Goal: Transaction & Acquisition: Purchase product/service

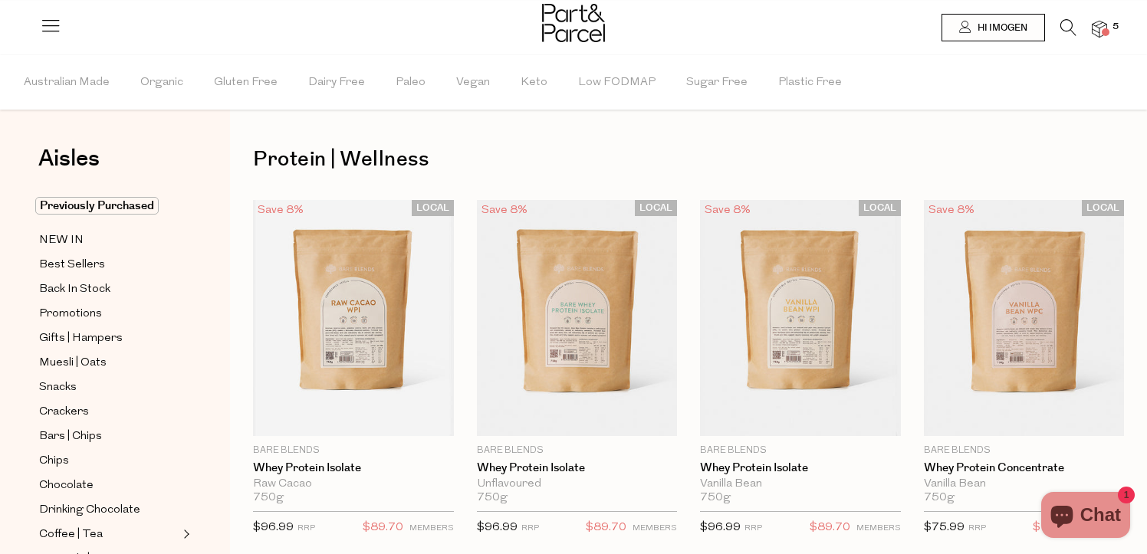
click at [1094, 35] on img at bounding box center [1099, 30] width 15 height 18
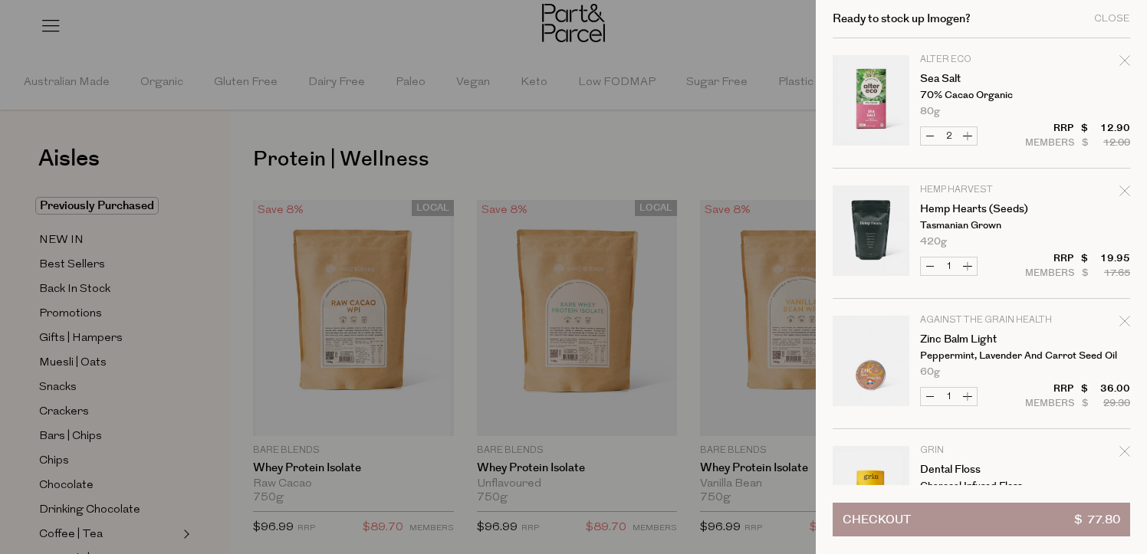
click at [936, 52] on tbody "Alter Eco Sea Salt 70% Cacao Organic 80g Only 36 Available Decrease Sea Salt 2 …" at bounding box center [982, 299] width 298 height 522
click at [936, 56] on p "Alter Eco" at bounding box center [979, 59] width 119 height 9
click at [882, 105] on link "Your cart" at bounding box center [871, 103] width 77 height 96
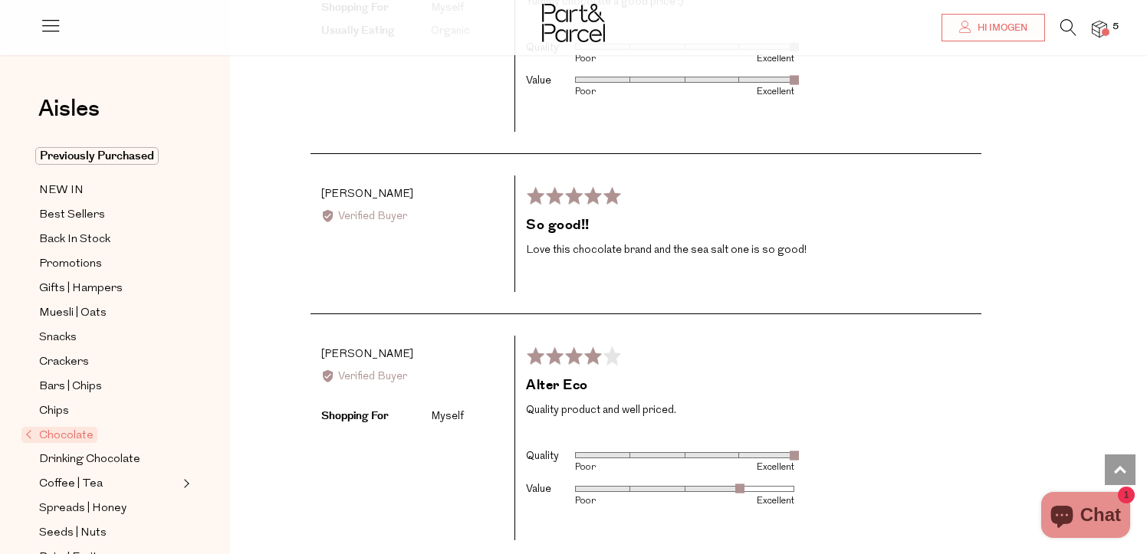
scroll to position [3148, 0]
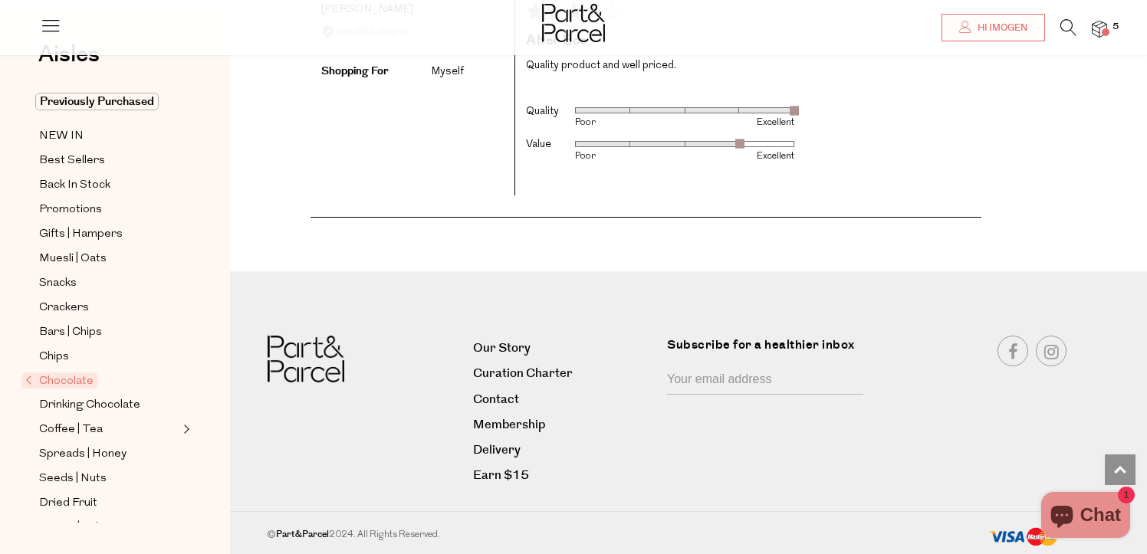
click at [68, 380] on span "Chocolate" at bounding box center [59, 381] width 76 height 16
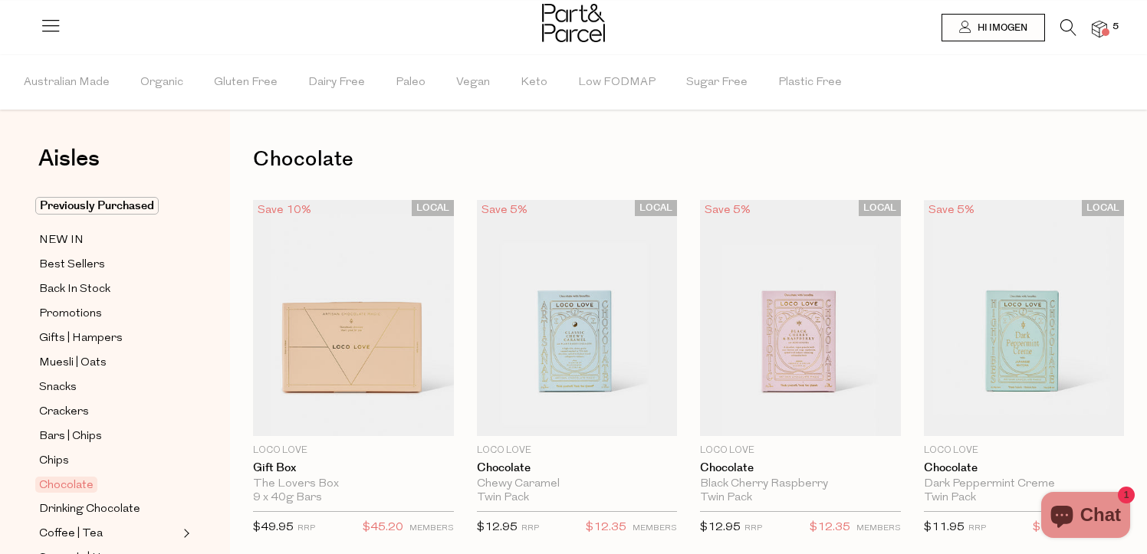
type input "2"
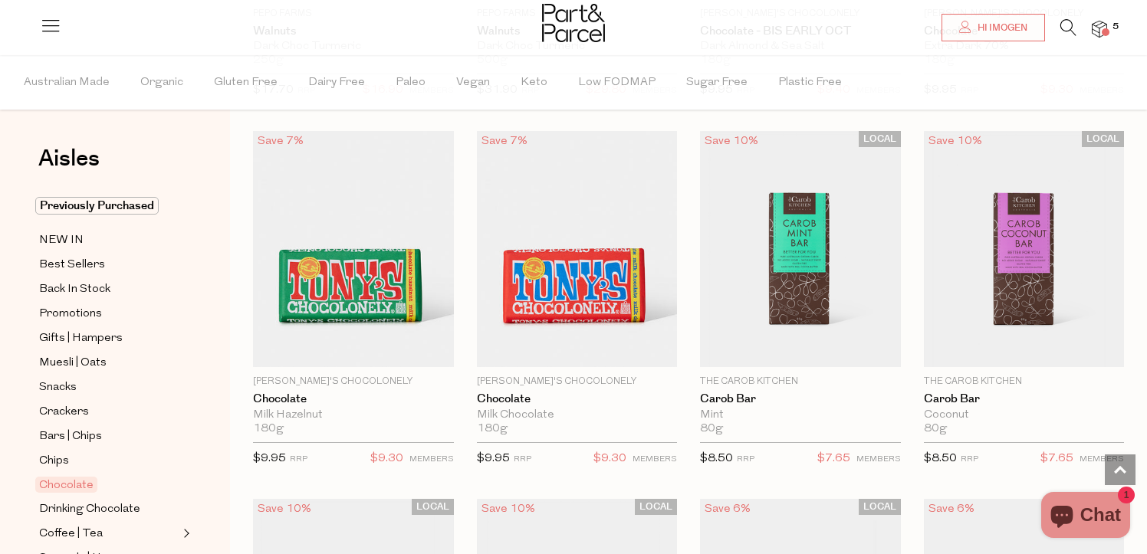
scroll to position [3857, 0]
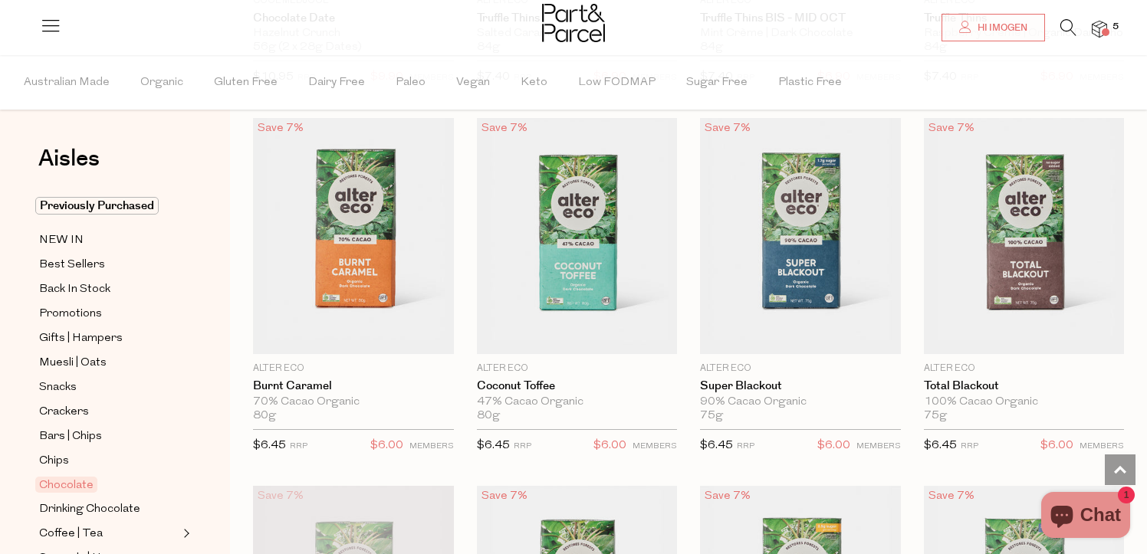
scroll to position [1571, 0]
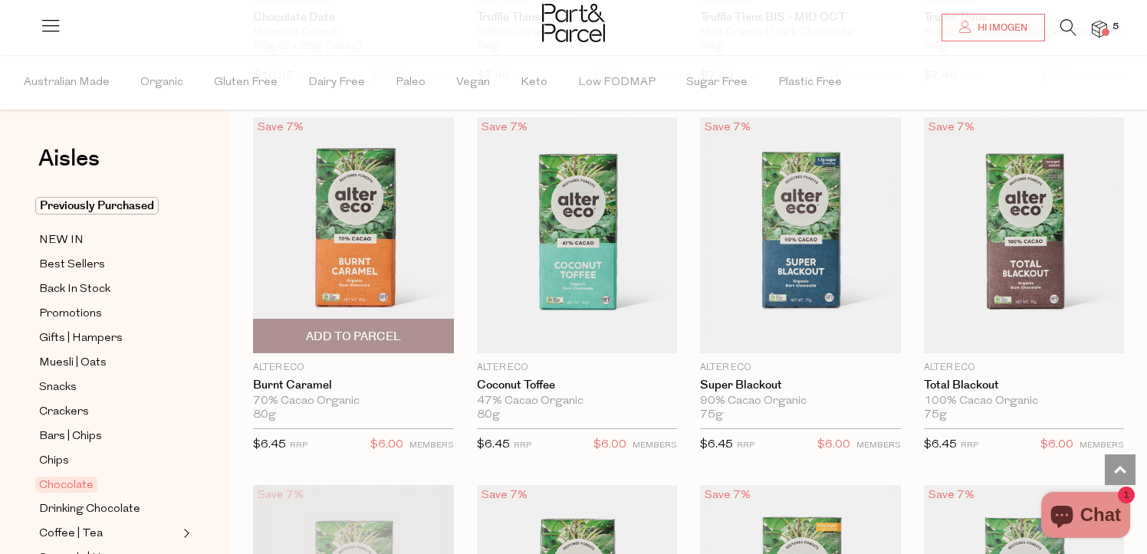
click at [336, 335] on span "Add To Parcel" at bounding box center [353, 337] width 95 height 16
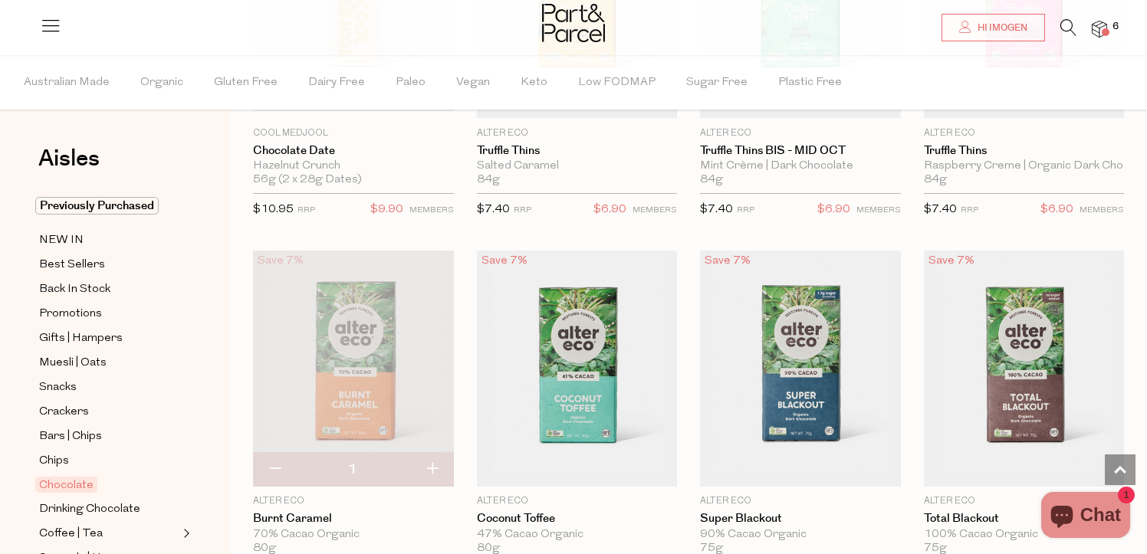
scroll to position [1479, 0]
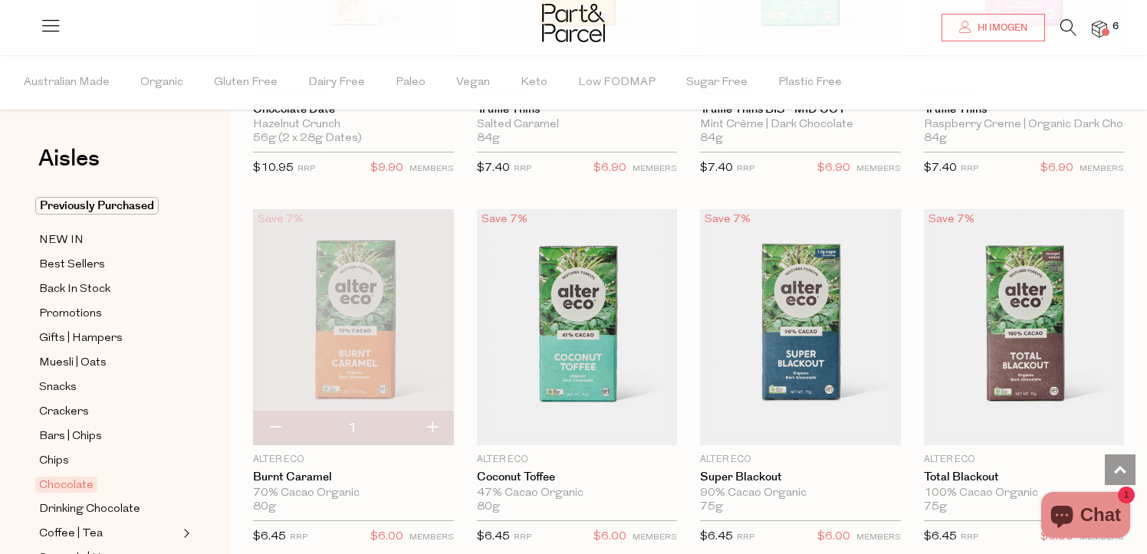
click at [440, 431] on button "button" at bounding box center [432, 429] width 44 height 34
type input "2"
click at [435, 416] on button "button" at bounding box center [432, 429] width 44 height 34
type input "3"
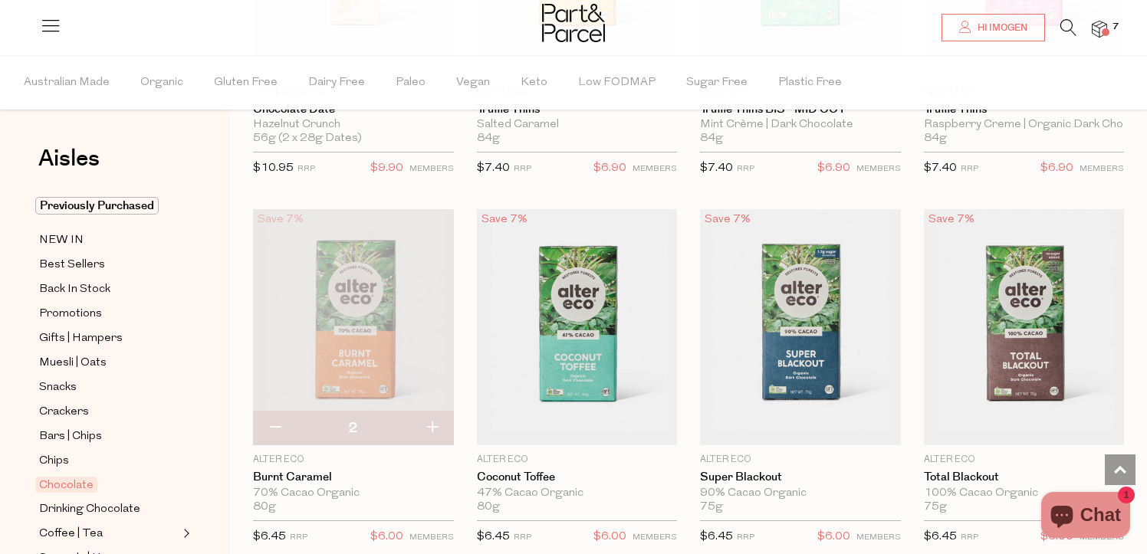
type input "3"
click at [433, 423] on button "button" at bounding box center [432, 429] width 44 height 34
type input "4"
click at [436, 428] on button "button" at bounding box center [432, 429] width 44 height 34
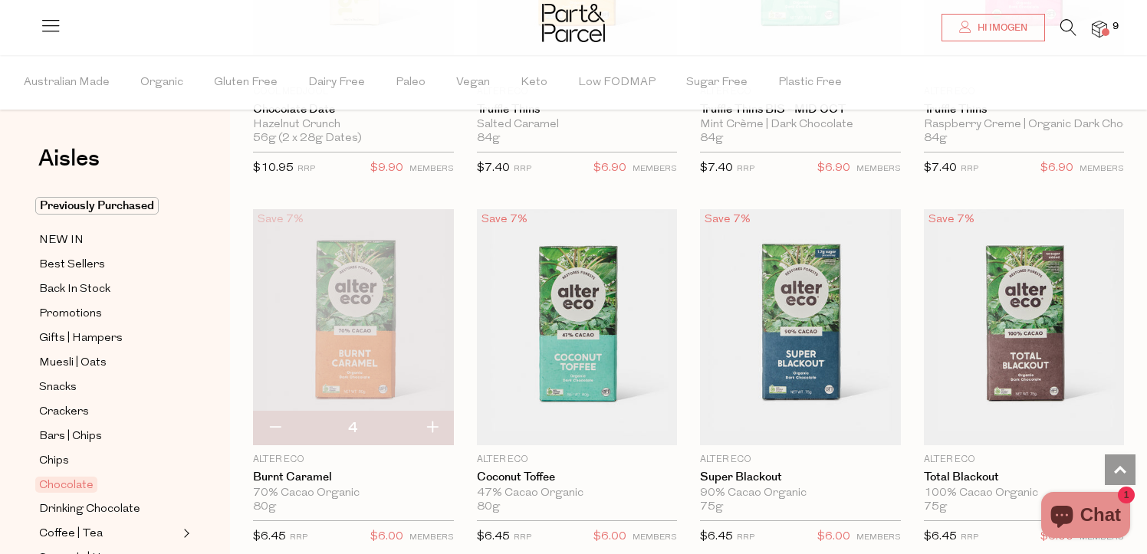
type input "5"
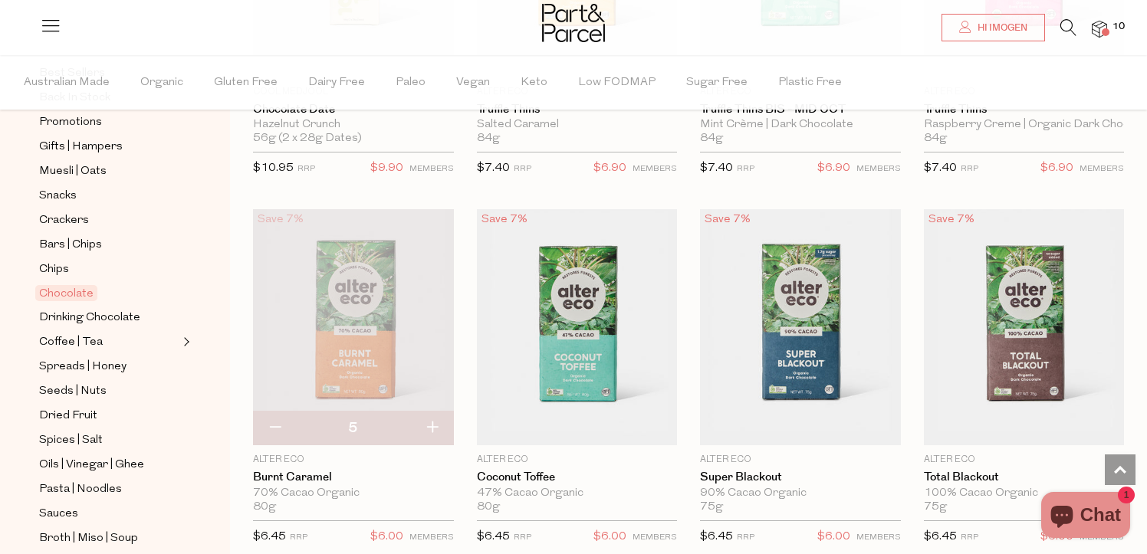
scroll to position [195, 0]
click at [69, 420] on span "Dried Fruit" at bounding box center [68, 413] width 58 height 18
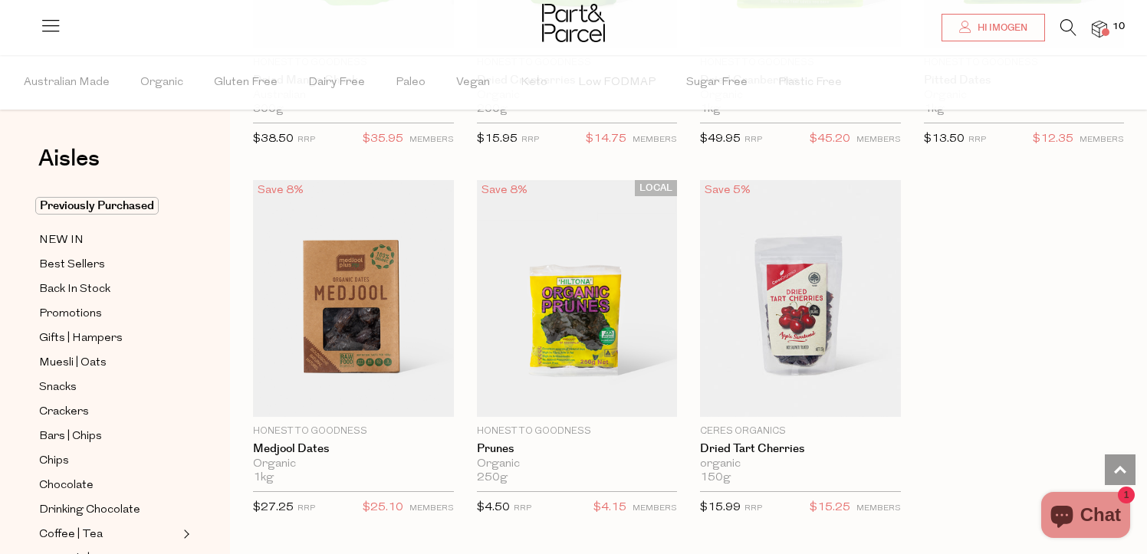
scroll to position [738, 0]
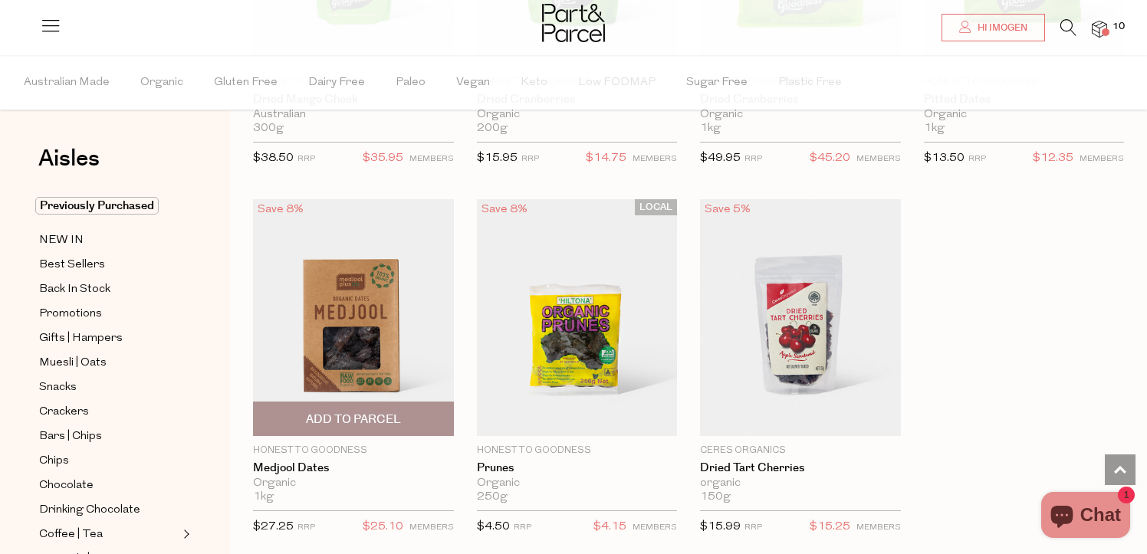
click at [400, 322] on img at bounding box center [353, 317] width 201 height 237
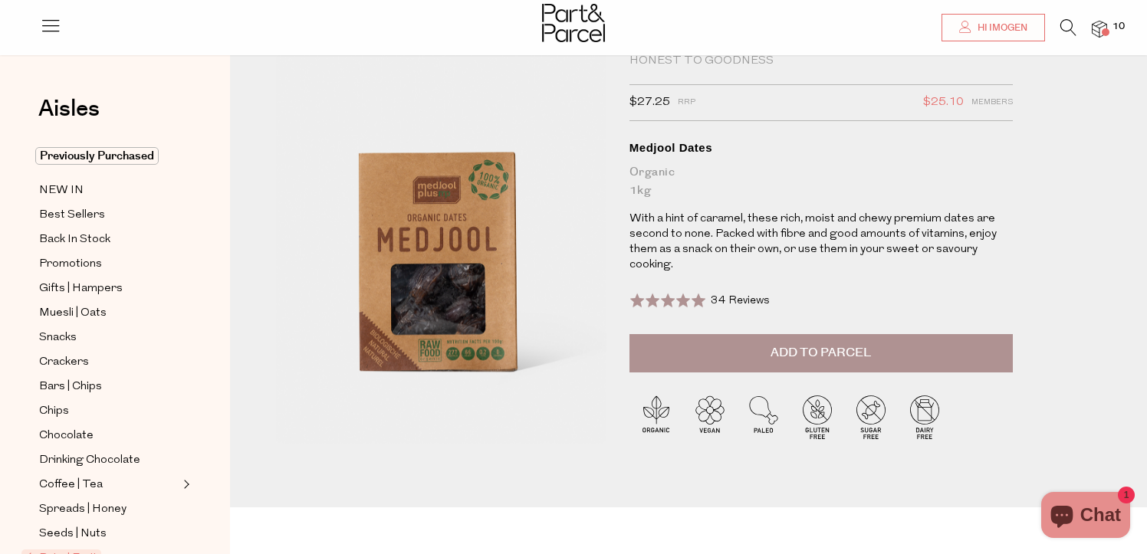
scroll to position [51, 0]
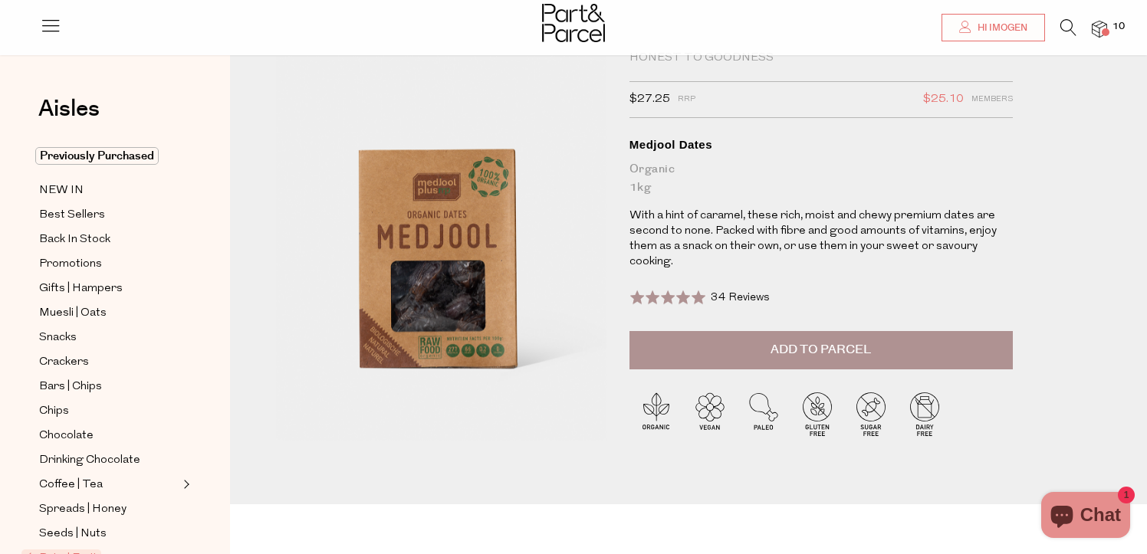
click at [831, 362] on button "Add to Parcel" at bounding box center [821, 350] width 383 height 38
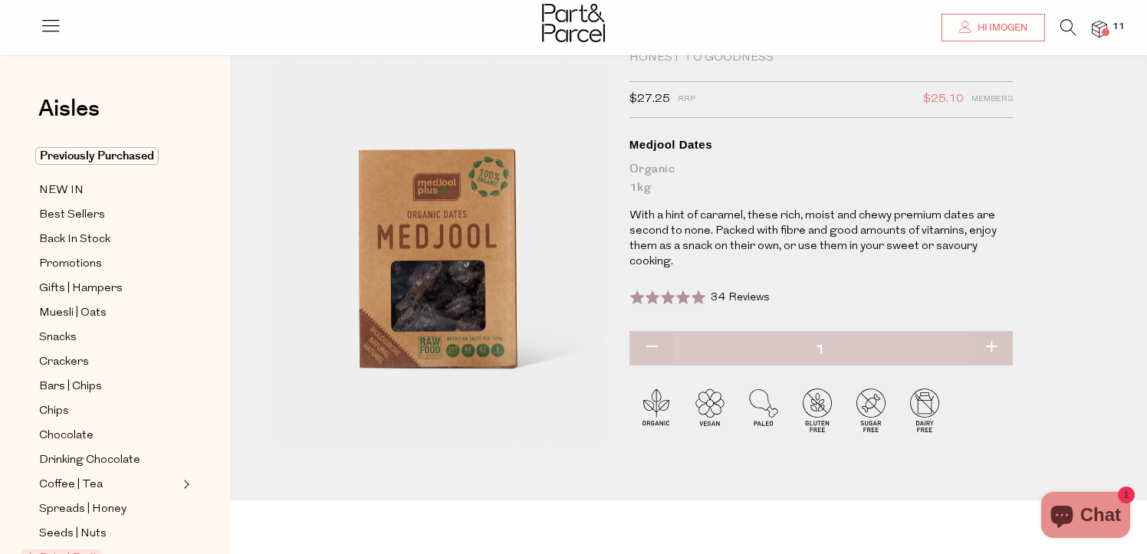
click at [1104, 36] on img at bounding box center [1099, 30] width 15 height 18
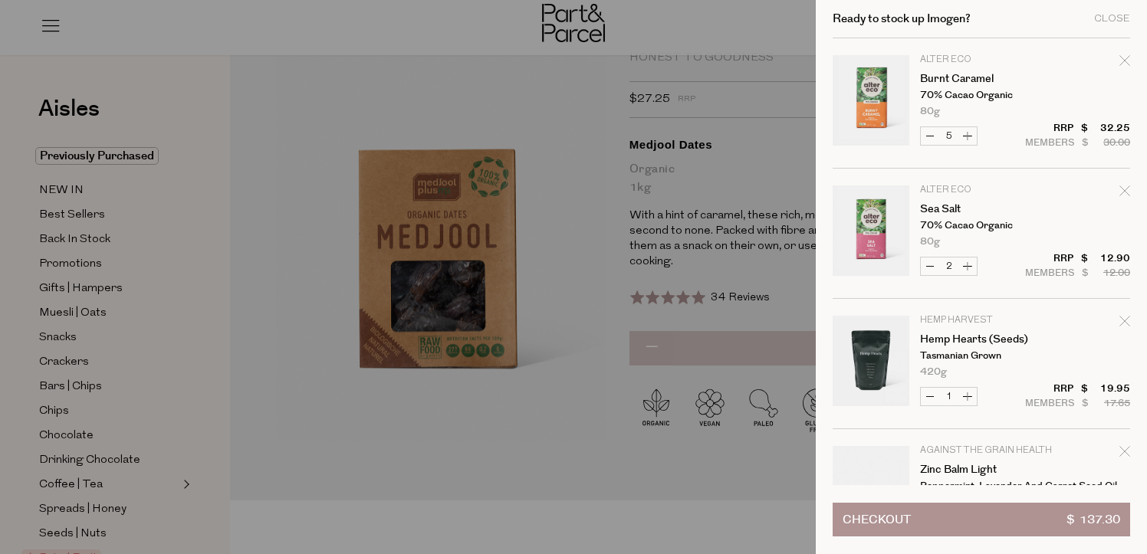
click at [1121, 183] on div "Remove Sea Salt" at bounding box center [1125, 193] width 11 height 21
type input "Add Membership"
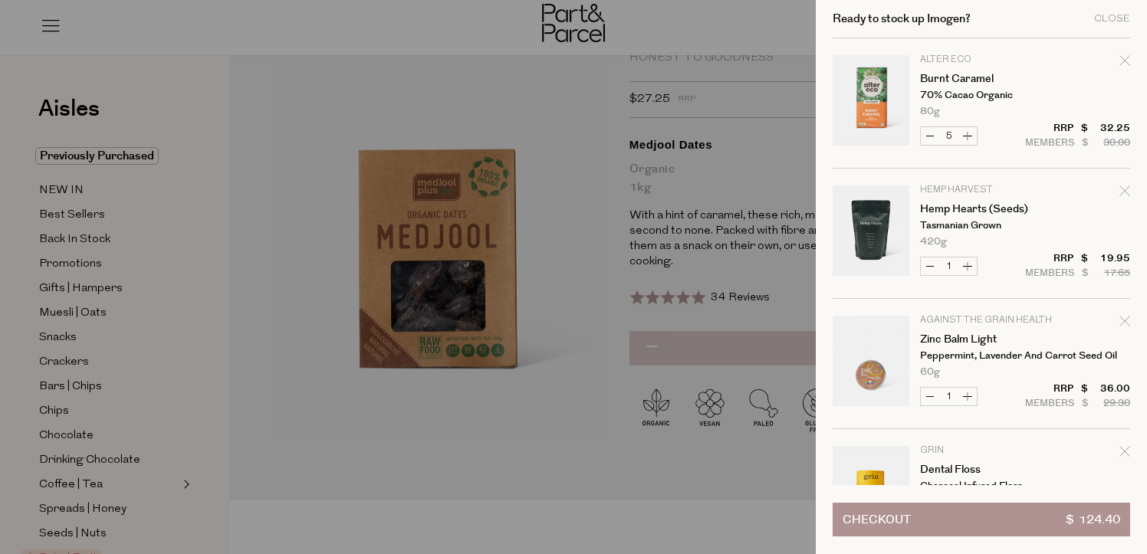
click at [927, 140] on button "Decrease Burnt Caramel" at bounding box center [930, 136] width 18 height 18
type input "4"
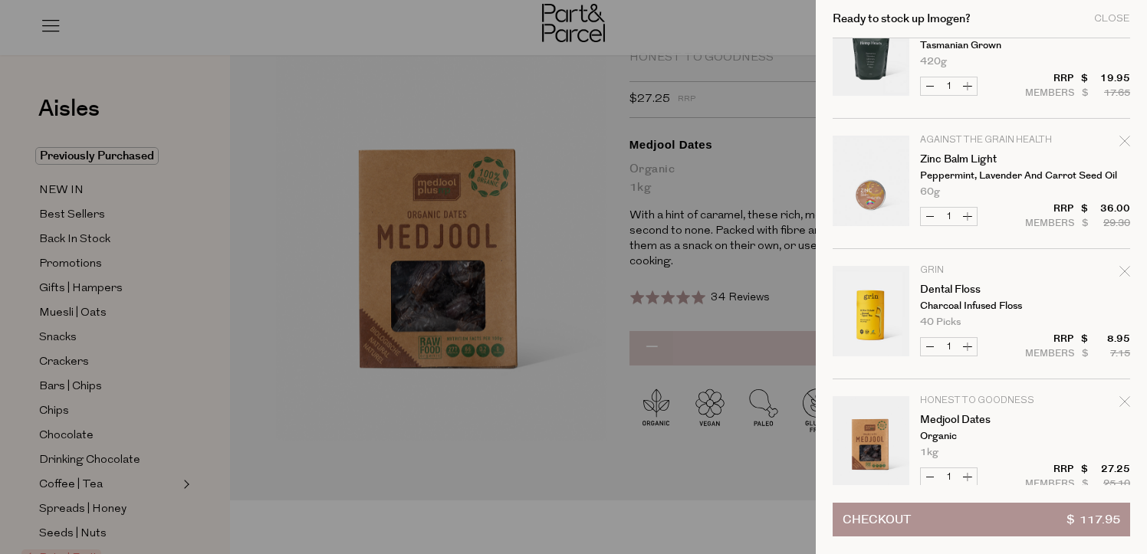
scroll to position [0, 0]
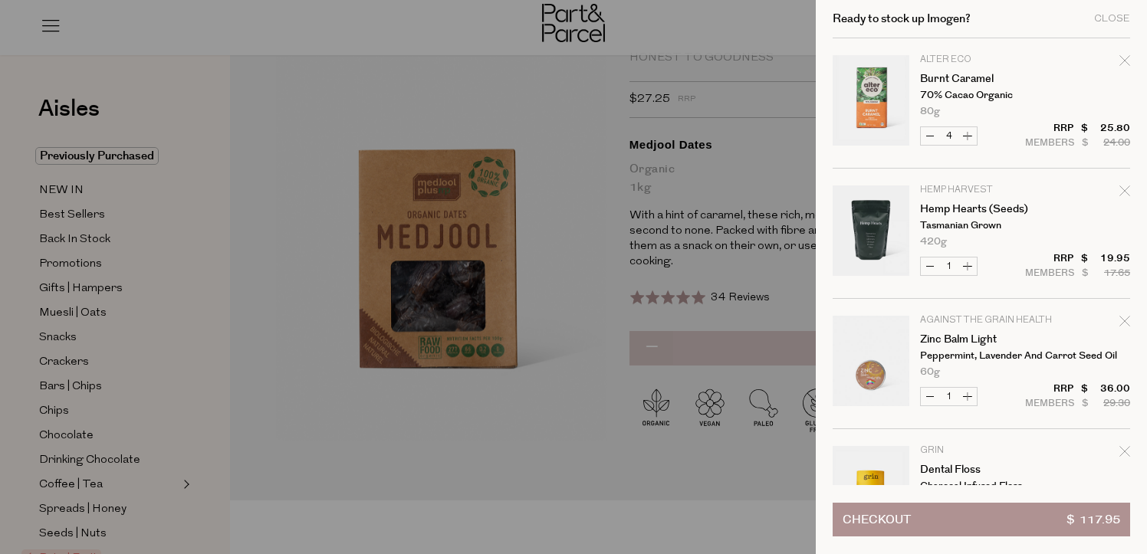
click at [973, 221] on p "Tasmanian Grown" at bounding box center [979, 226] width 119 height 10
click at [982, 206] on link "Hemp Hearts (Seeds)" at bounding box center [979, 209] width 119 height 11
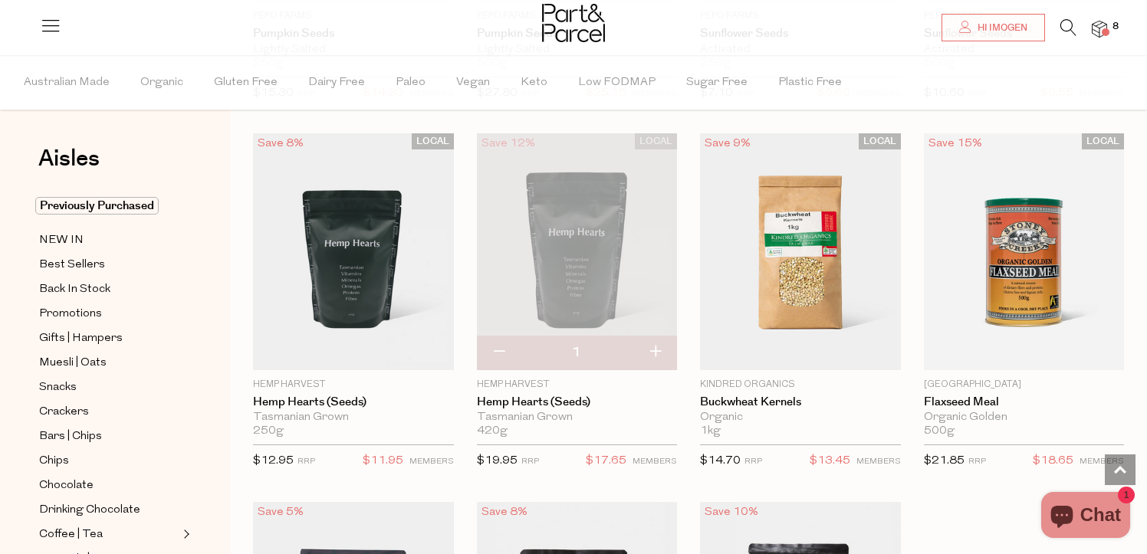
scroll to position [3743, 0]
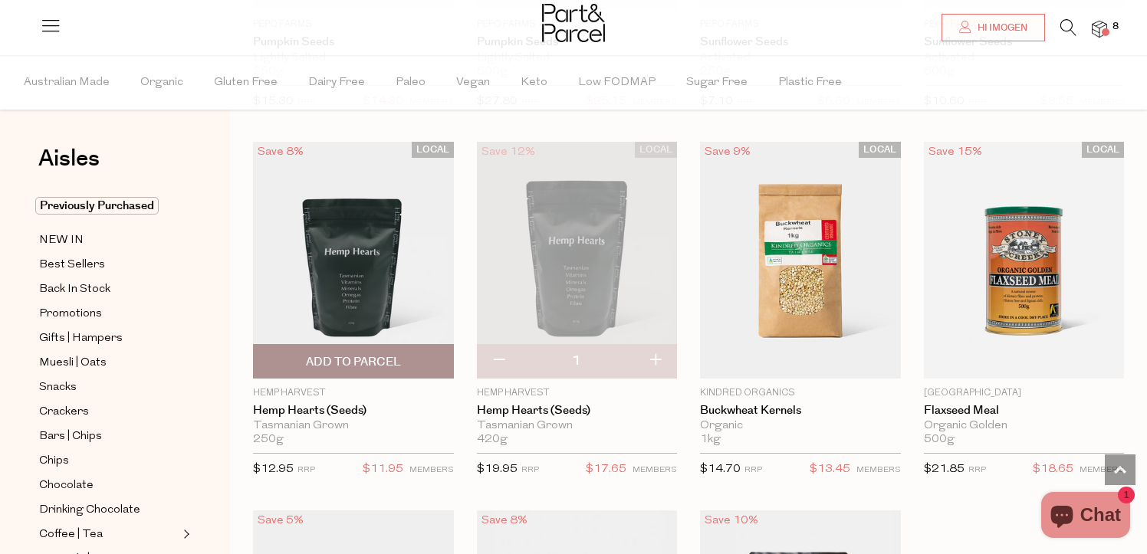
click at [361, 354] on span "Add To Parcel" at bounding box center [353, 362] width 95 height 16
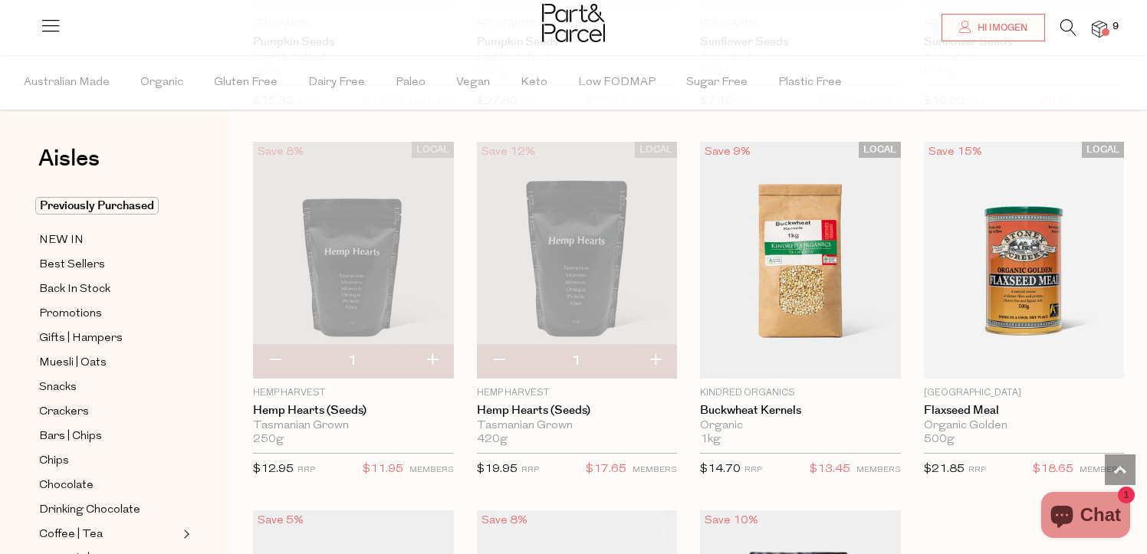
click at [507, 356] on button "button" at bounding box center [499, 361] width 44 height 34
type input "0"
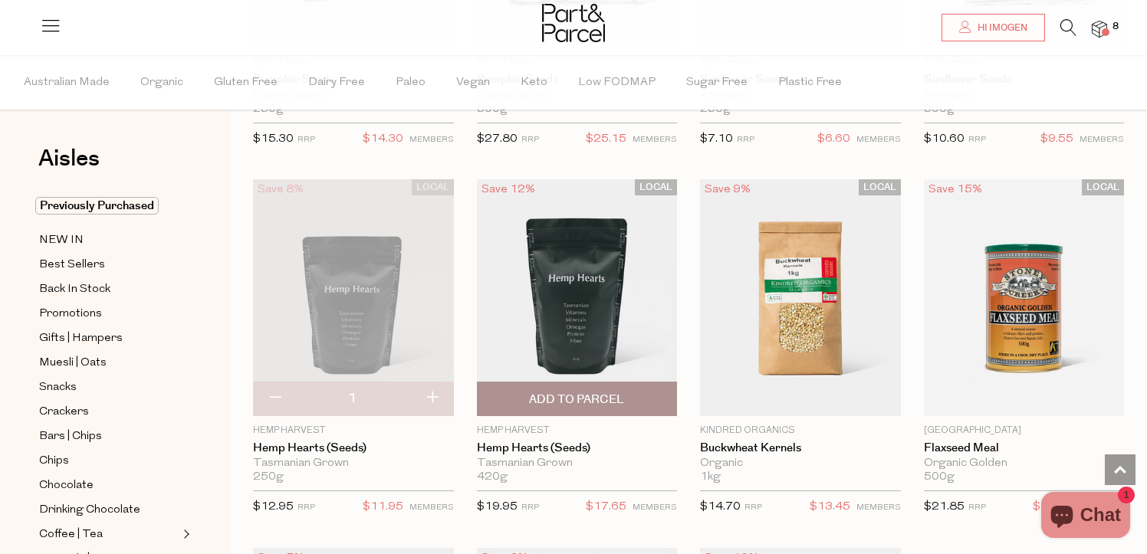
scroll to position [3710, 0]
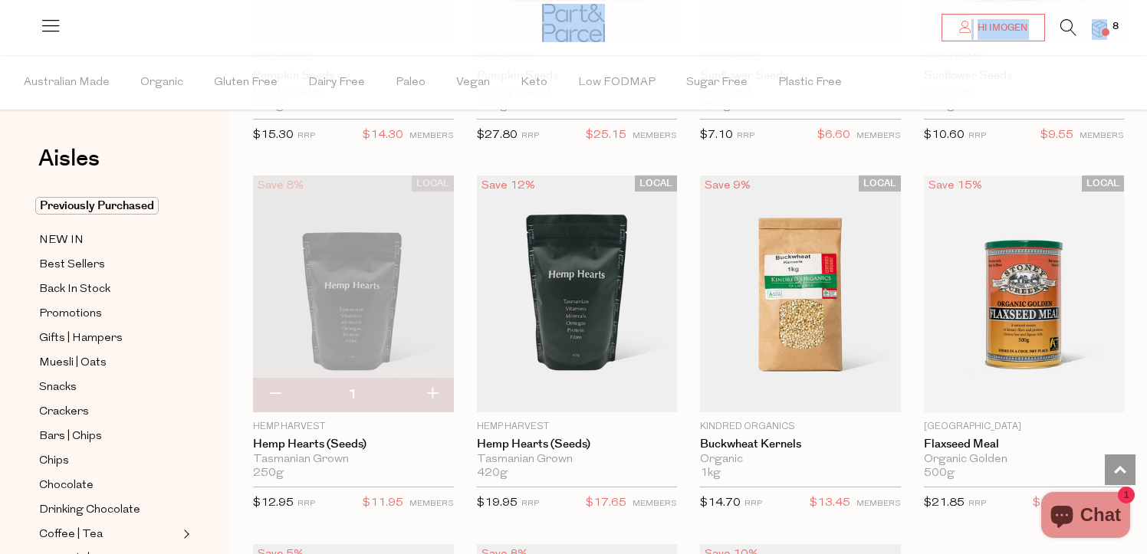
click at [1107, 26] on div "Hi Imogen 8" at bounding box center [574, 23] width 1068 height 46
click at [1102, 23] on img at bounding box center [1099, 30] width 15 height 18
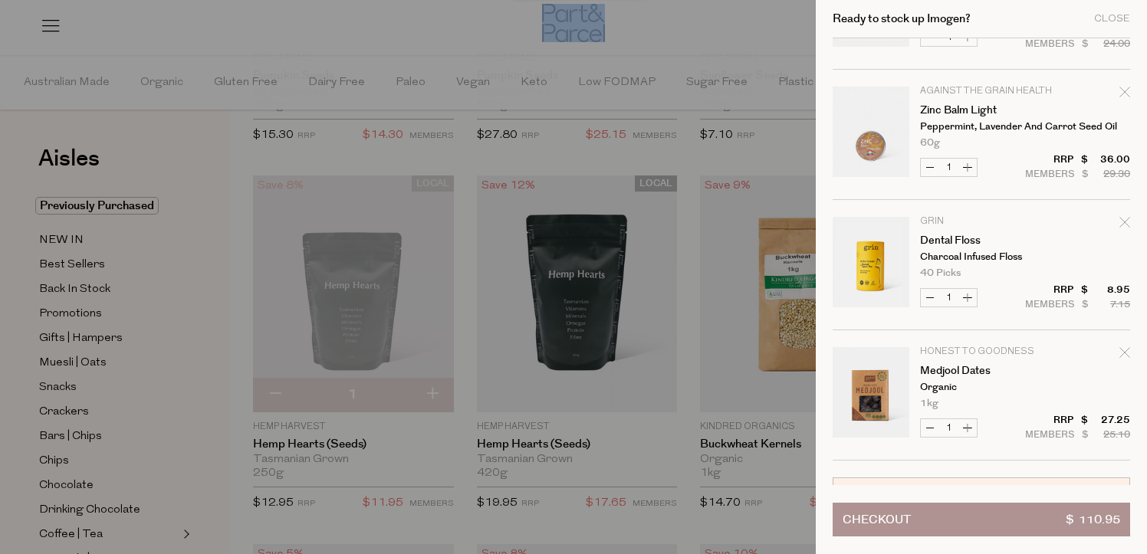
scroll to position [234, 0]
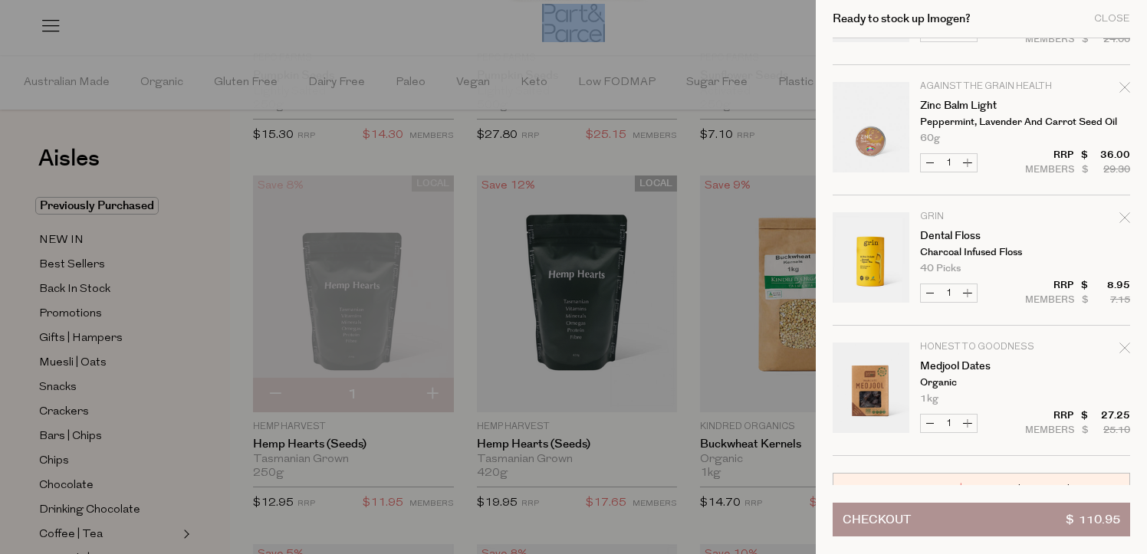
click at [868, 129] on link "Your cart" at bounding box center [871, 130] width 77 height 96
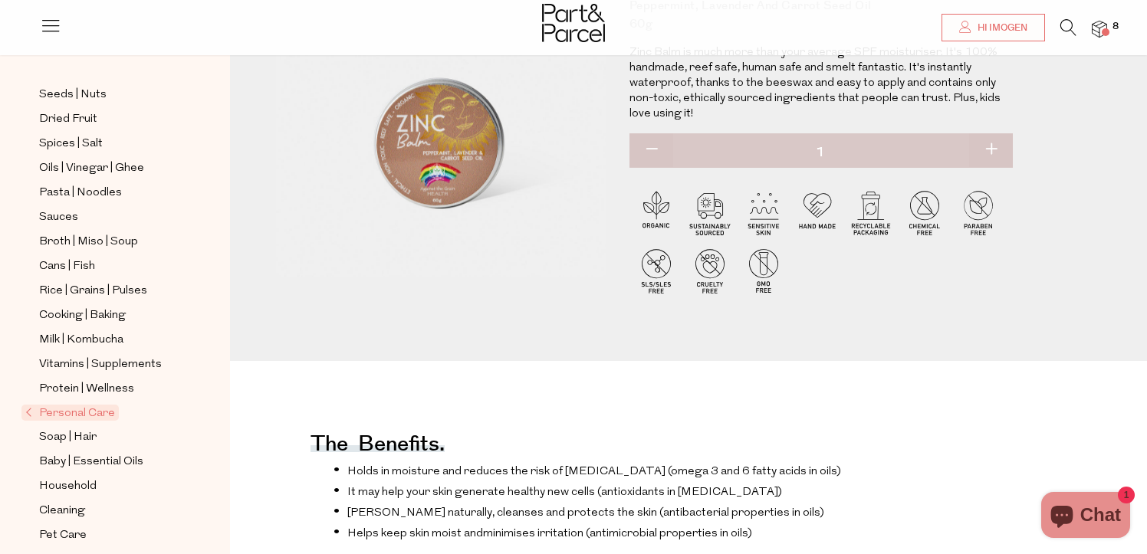
scroll to position [479, 0]
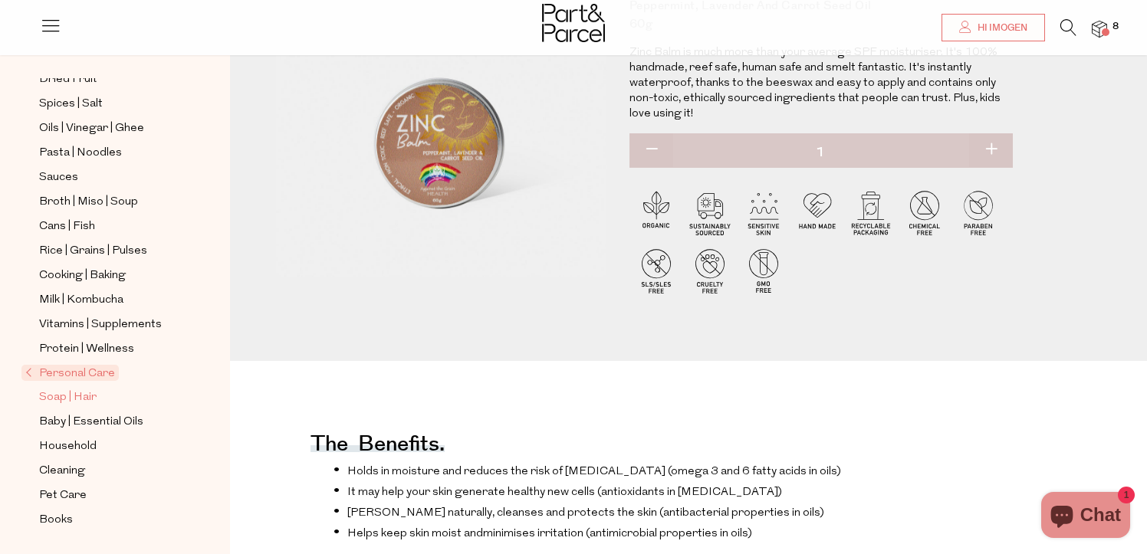
click at [74, 401] on span "Soap | Hair" at bounding box center [68, 398] width 58 height 18
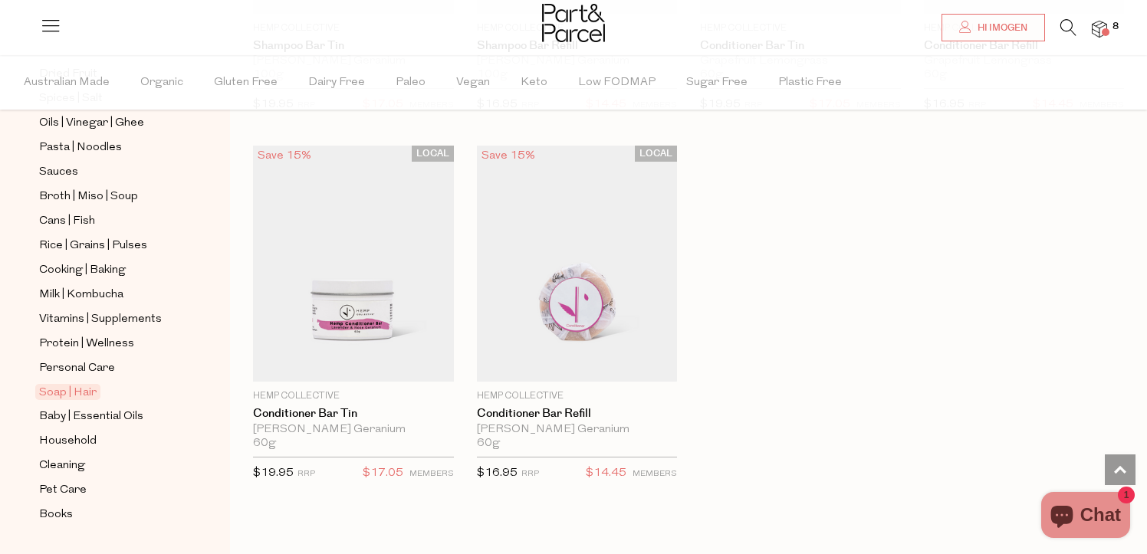
scroll to position [571, 0]
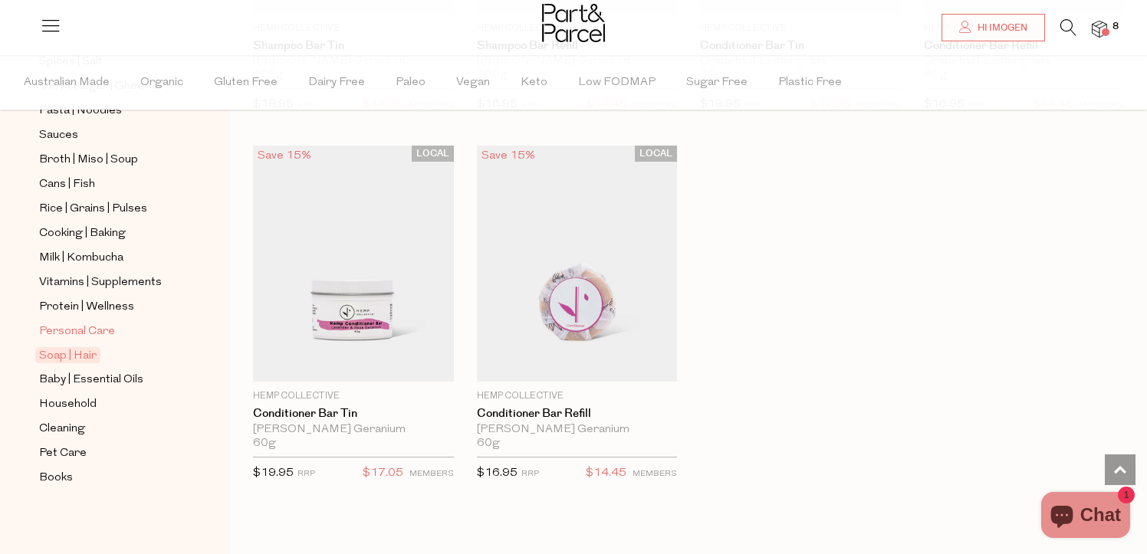
click at [83, 332] on span "Personal Care" at bounding box center [77, 332] width 76 height 18
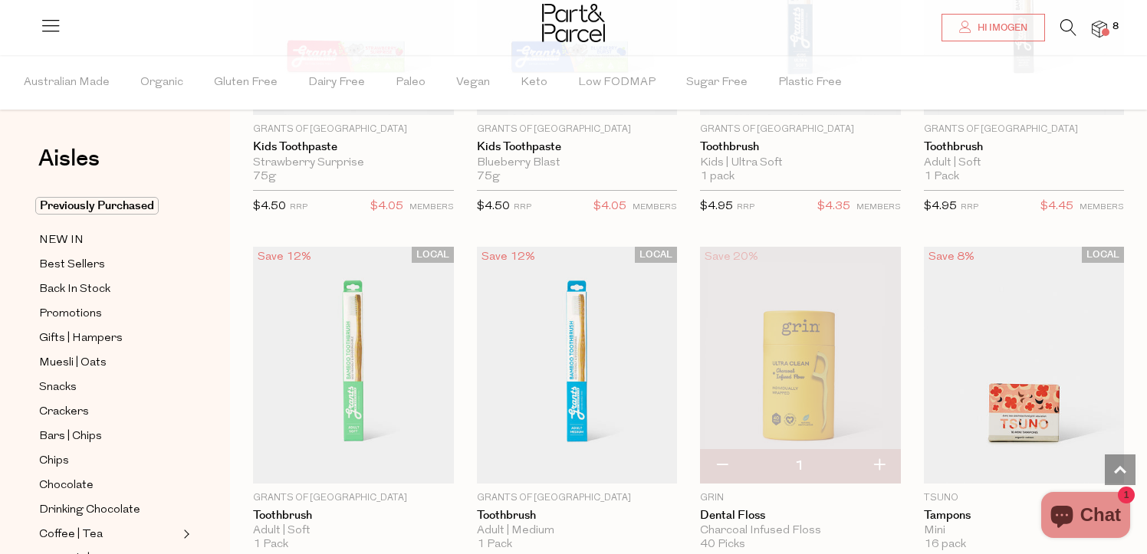
scroll to position [3824, 0]
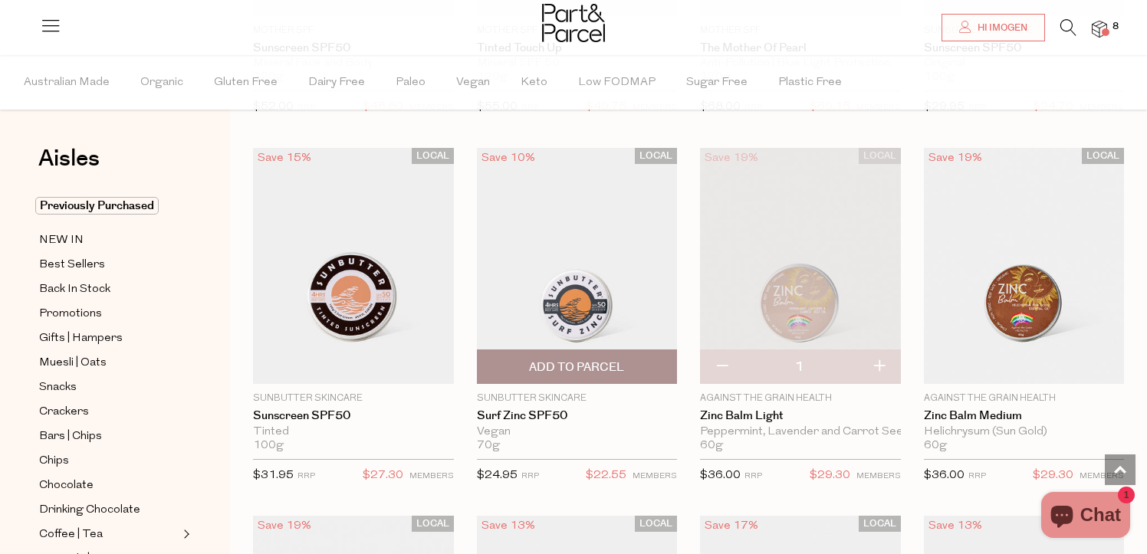
scroll to position [5958, 0]
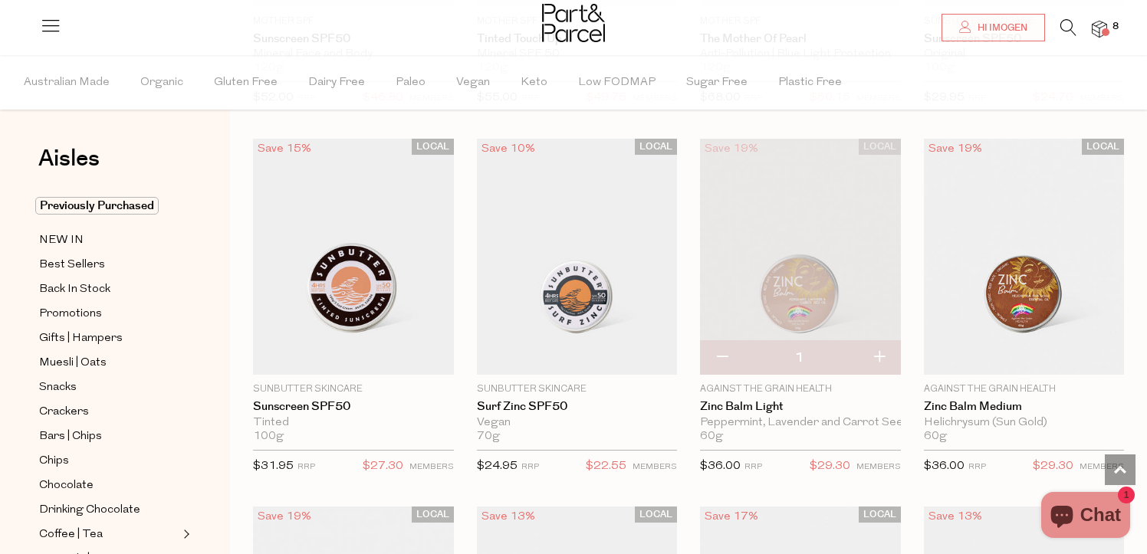
click at [722, 347] on button "button" at bounding box center [722, 358] width 44 height 34
type input "0"
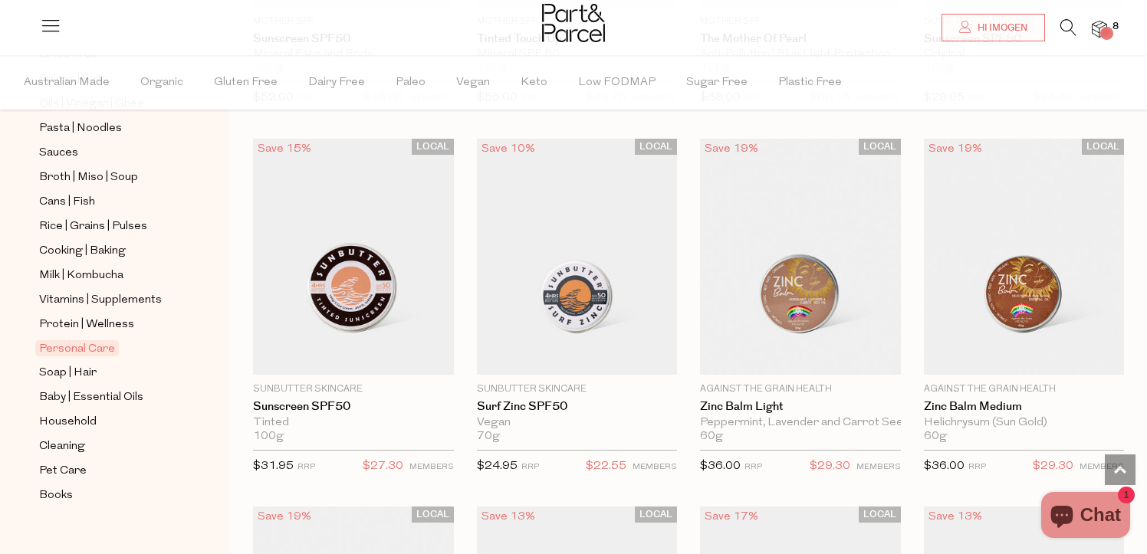
scroll to position [571, 0]
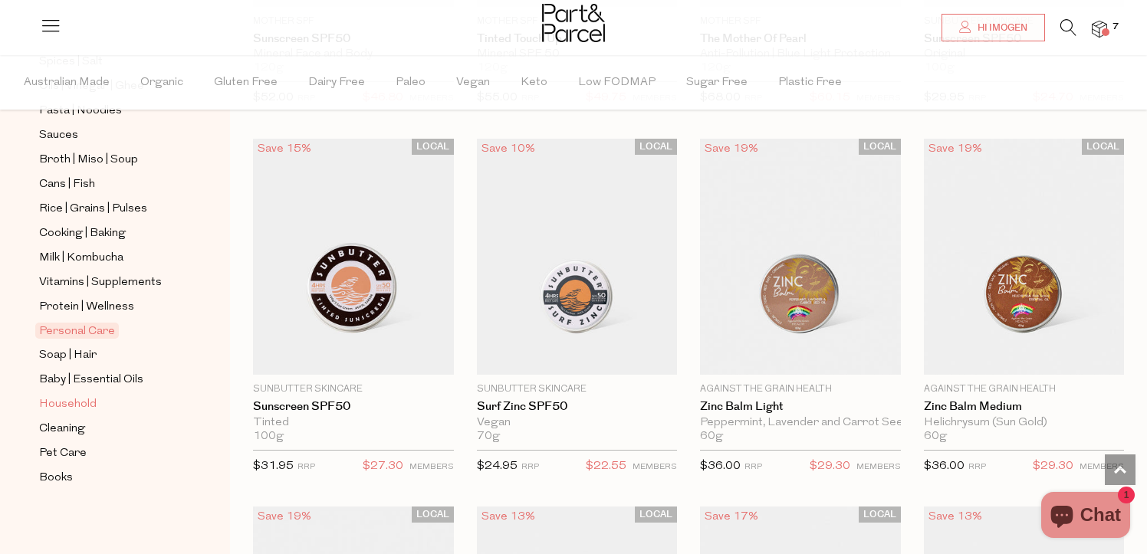
click at [80, 400] on span "Household" at bounding box center [68, 405] width 58 height 18
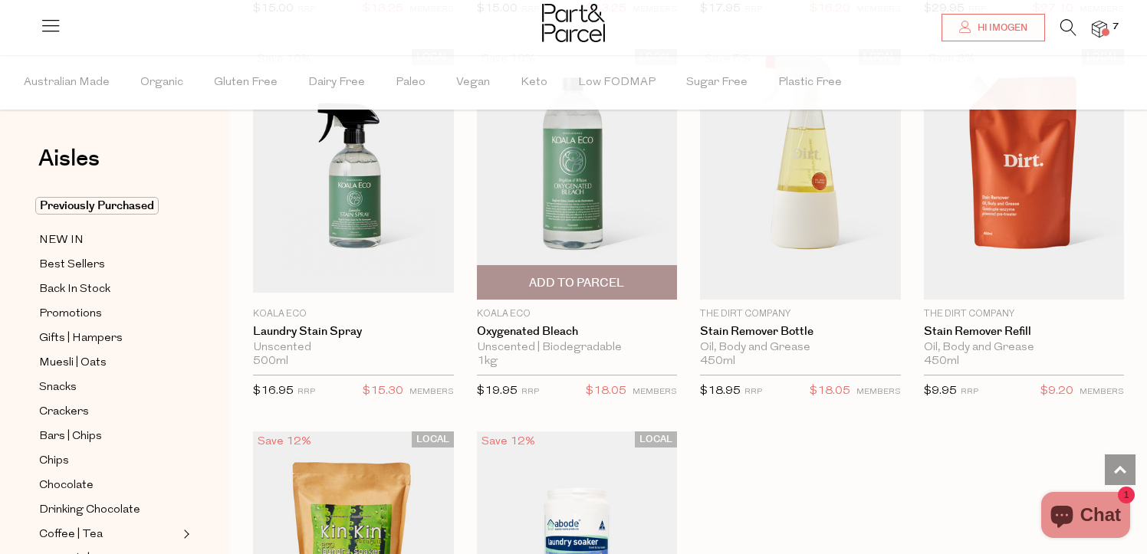
scroll to position [4220, 0]
click at [553, 281] on span "Add To Parcel" at bounding box center [576, 282] width 95 height 16
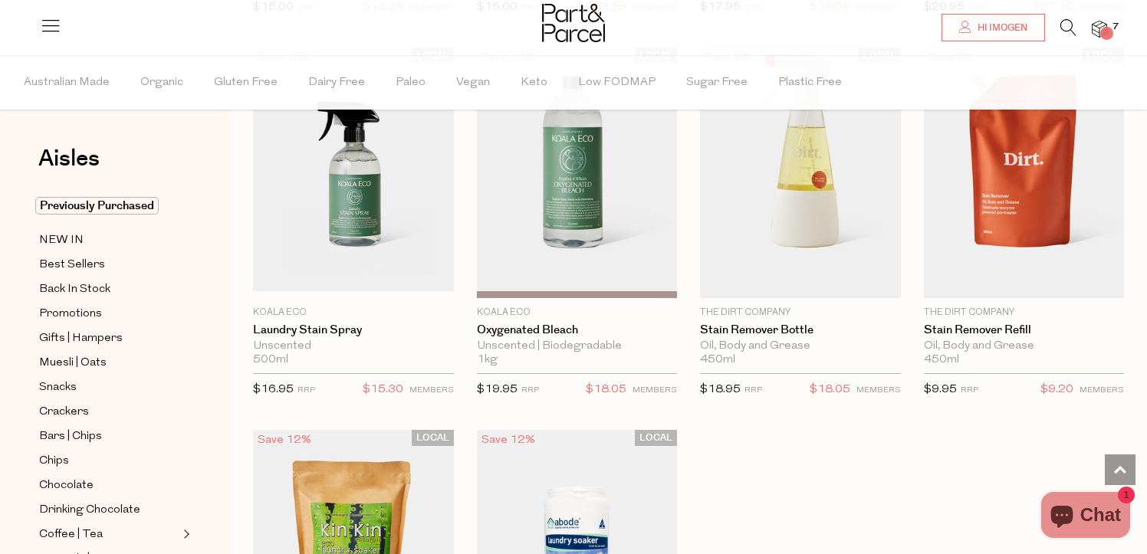
click at [1107, 23] on div at bounding box center [573, 25] width 1147 height 50
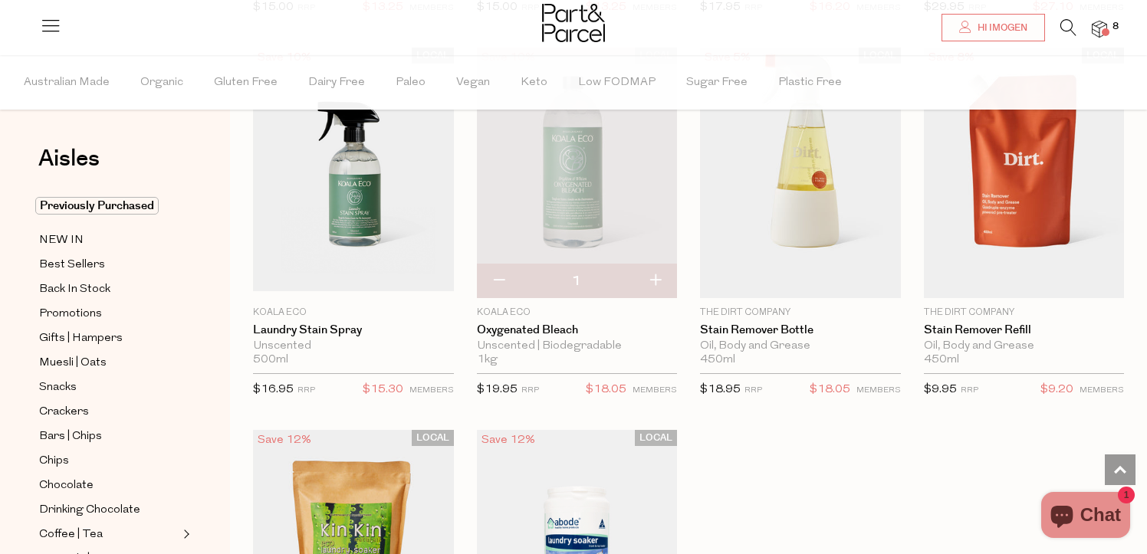
click at [1102, 28] on img at bounding box center [1099, 30] width 15 height 18
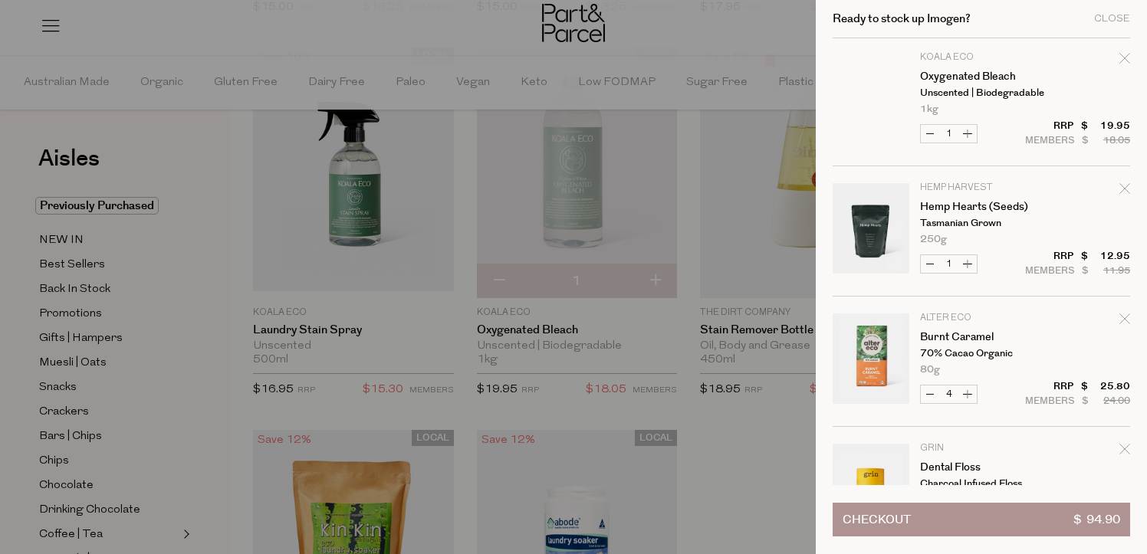
scroll to position [0, 0]
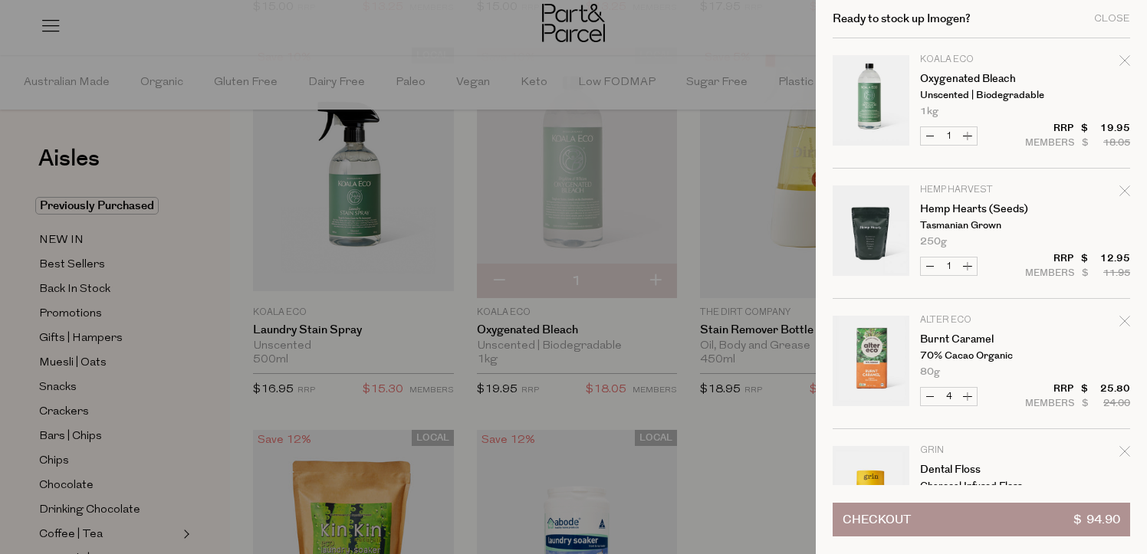
click at [1121, 188] on icon "Remove Hemp Hearts (Seeds)" at bounding box center [1125, 191] width 11 height 11
type input "Add Membership"
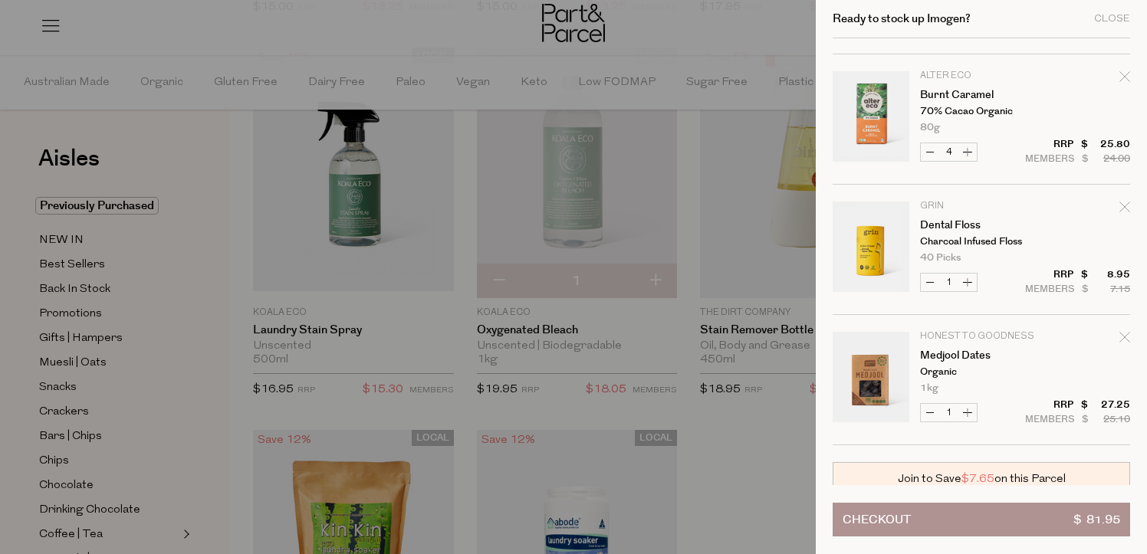
scroll to position [208, 0]
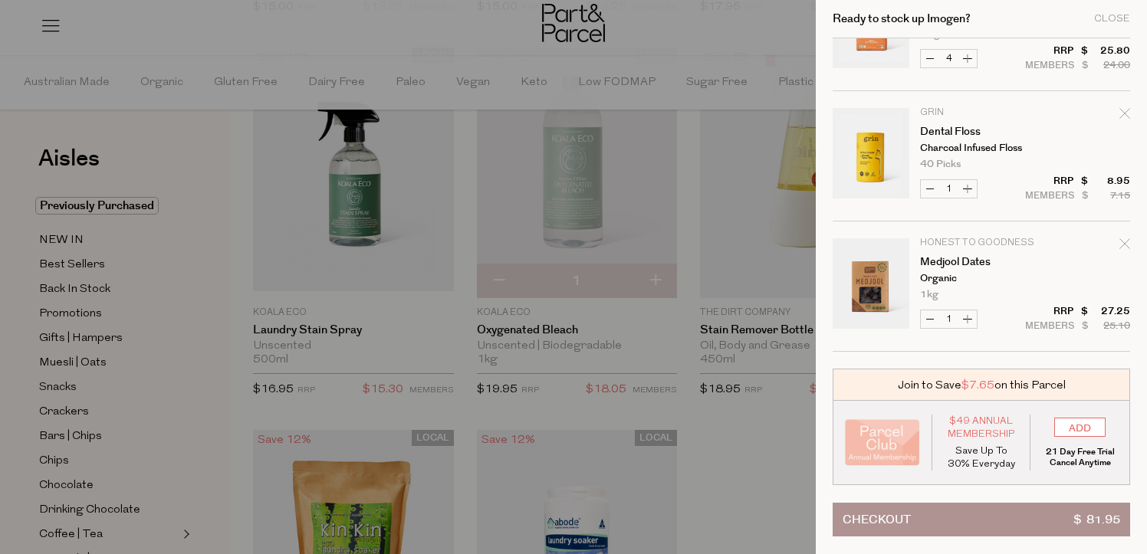
click at [865, 158] on link "Your cart" at bounding box center [871, 156] width 77 height 96
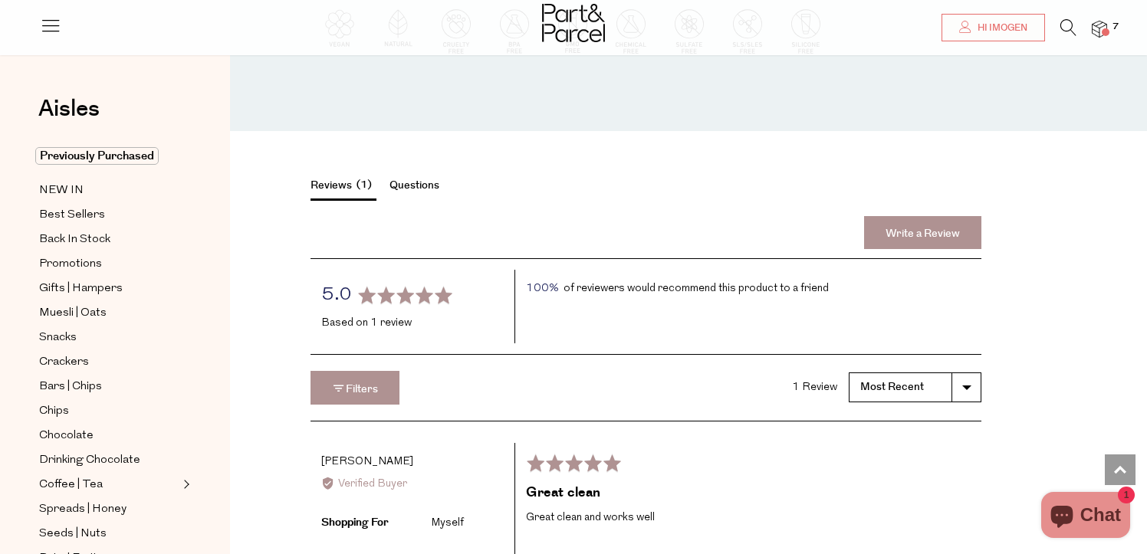
scroll to position [1703, 0]
